Goal: Task Accomplishment & Management: Use online tool/utility

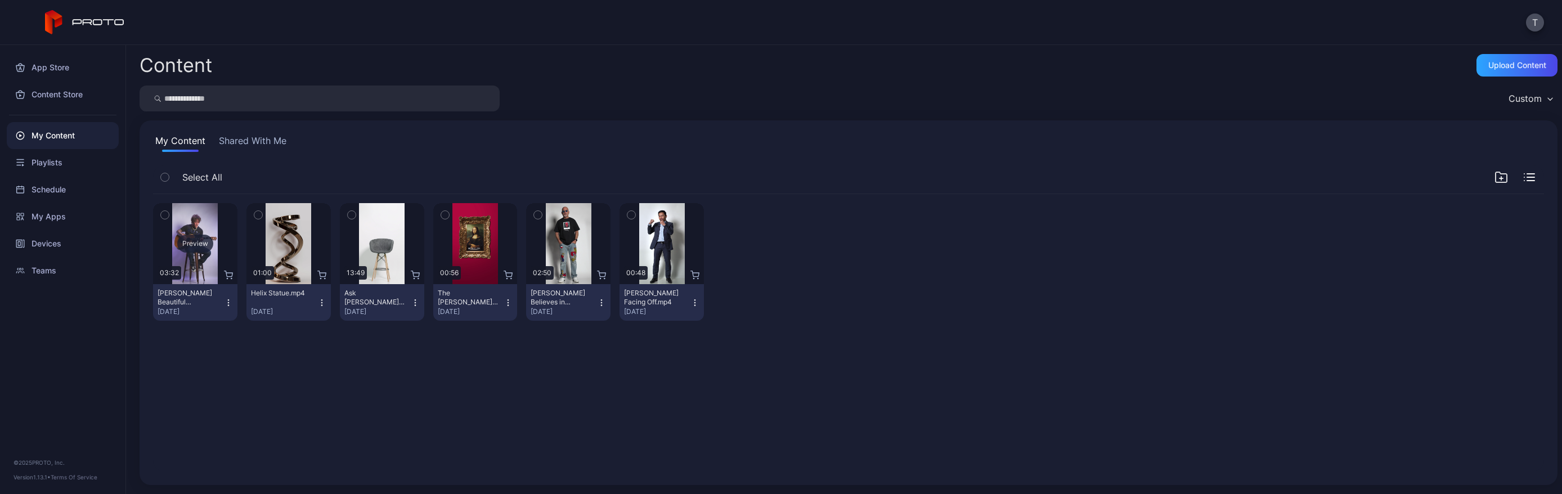
click at [211, 231] on div "Preview" at bounding box center [195, 243] width 84 height 81
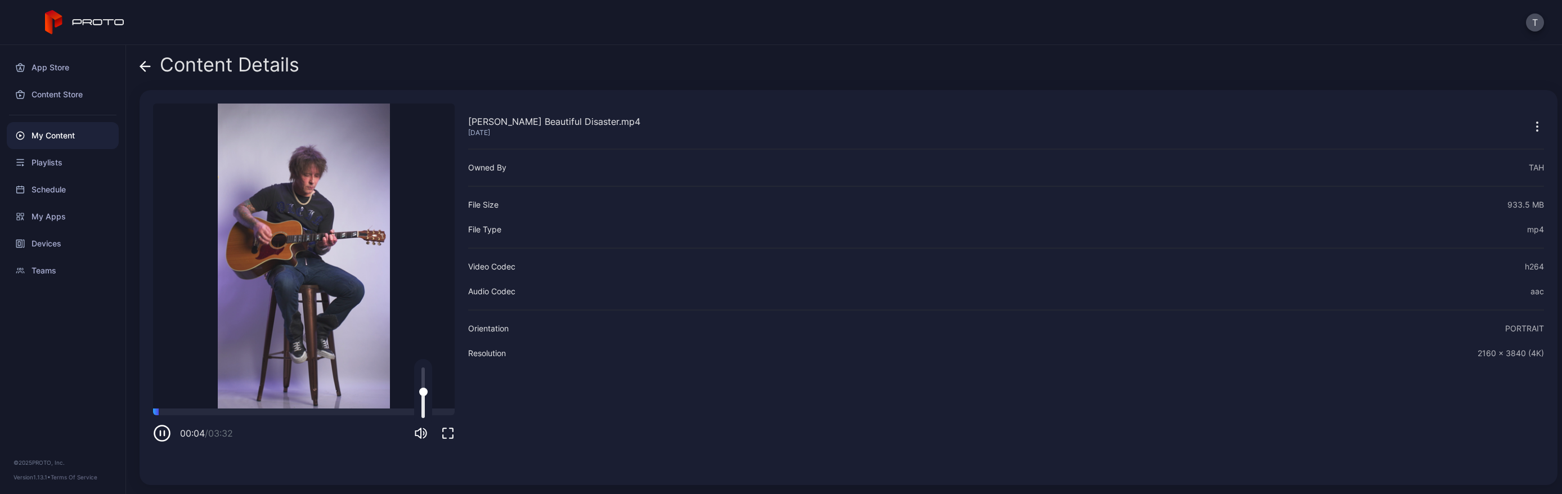
click at [423, 392] on div at bounding box center [422, 392] width 3 height 51
click at [423, 403] on div at bounding box center [422, 392] width 3 height 51
click at [203, 413] on div at bounding box center [304, 411] width 302 height 7
click at [239, 413] on div at bounding box center [304, 411] width 302 height 7
click at [224, 413] on div at bounding box center [304, 411] width 302 height 7
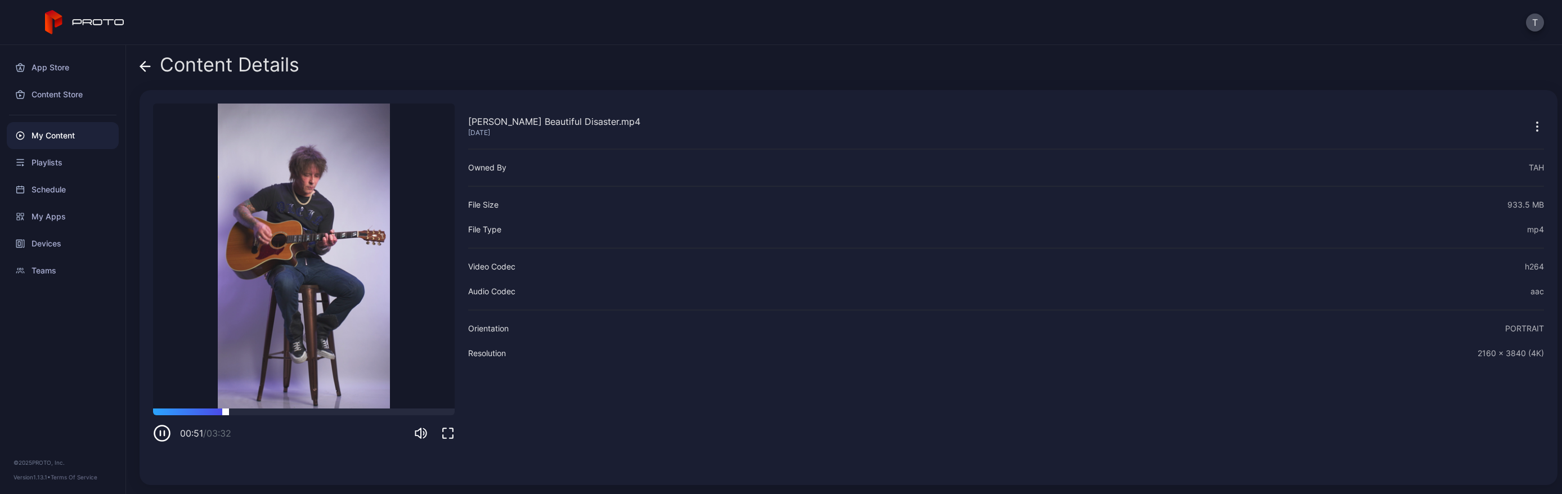
click at [216, 412] on div at bounding box center [304, 411] width 302 height 7
click at [421, 408] on div at bounding box center [422, 392] width 3 height 51
click at [211, 410] on div at bounding box center [304, 411] width 302 height 7
